Goal: Check status: Verify the current state of an ongoing process or item

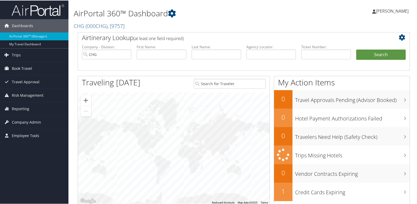
click at [112, 103] on div at bounding box center [174, 148] width 192 height 112
click at [21, 111] on span "Reporting" at bounding box center [20, 108] width 17 height 13
click at [112, 133] on div at bounding box center [174, 148] width 192 height 112
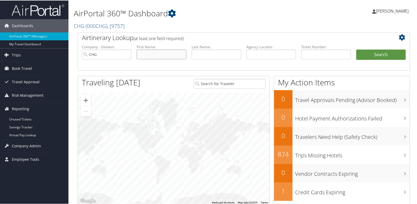
drag, startPoint x: 142, startPoint y: 55, endPoint x: 151, endPoint y: 55, distance: 8.7
click at [142, 55] on input "text" at bounding box center [161, 54] width 49 height 10
paste input "Juneau, Carl"
type input "Juneau, Carl"
drag, startPoint x: 197, startPoint y: 53, endPoint x: 194, endPoint y: 54, distance: 3.2
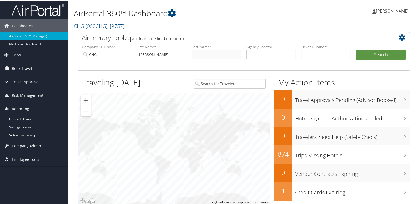
click at [197, 53] on input "text" at bounding box center [216, 54] width 49 height 10
paste input "Juneau, Carl"
type input "Juneau, Carl"
drag, startPoint x: 153, startPoint y: 56, endPoint x: 64, endPoint y: 56, distance: 88.4
click at [65, 56] on div "Dashboards AirPortal 360™ (Manager) My Travel Dashboard Trips Airtinerary® Look…" at bounding box center [209, 171] width 419 height 343
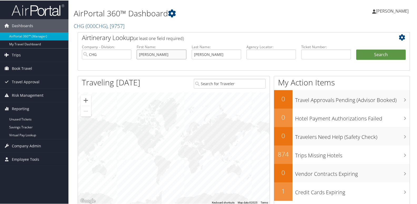
type input "Carl"
drag, startPoint x: 205, startPoint y: 56, endPoint x: 261, endPoint y: 57, distance: 55.5
click at [259, 56] on ul "Company - Division: CHG First Name: Carl Last Name: Juneau, Carl Agency Locator…" at bounding box center [243, 57] width 329 height 26
type input "Juneau"
click at [363, 55] on button "Search" at bounding box center [380, 54] width 49 height 11
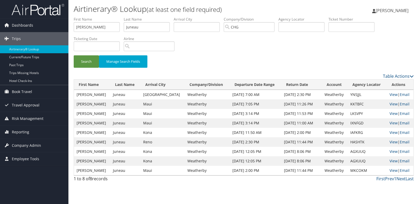
click at [349, 152] on td "AGXUUQ" at bounding box center [367, 151] width 39 height 9
copy td "AGXUUQ"
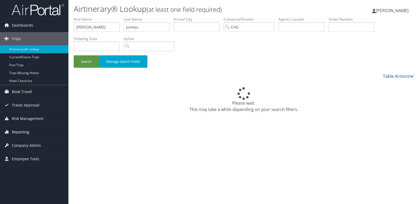
drag, startPoint x: 0, startPoint y: 0, endPoint x: 23, endPoint y: 129, distance: 131.6
click at [23, 129] on span "Reporting" at bounding box center [20, 131] width 17 height 13
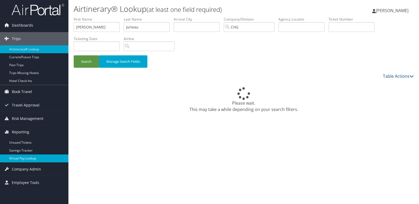
click at [23, 155] on link "Virtual Pay Lookup" at bounding box center [34, 158] width 68 height 8
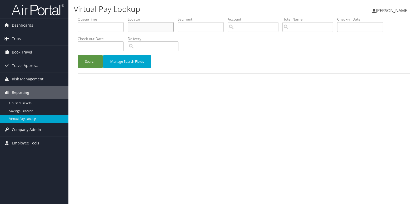
click at [144, 30] on input "text" at bounding box center [151, 27] width 46 height 10
paste input "AGXUUQ"
type input "AGXUUQ"
click at [78, 55] on button "Search" at bounding box center [90, 61] width 25 height 12
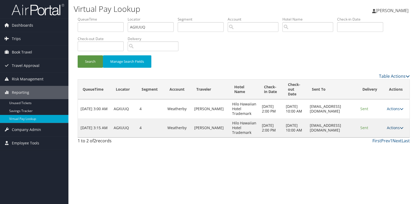
click at [399, 126] on link "Actions" at bounding box center [395, 127] width 17 height 5
click at [386, 142] on link "Logs" at bounding box center [385, 144] width 33 height 9
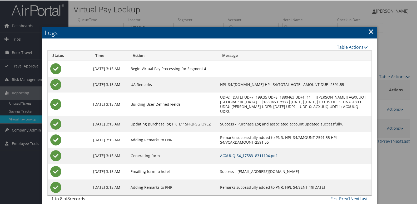
click at [269, 156] on link "AGXUUQ-S4_1758318311104.pdf" at bounding box center [248, 154] width 57 height 5
